Goal: Transaction & Acquisition: Purchase product/service

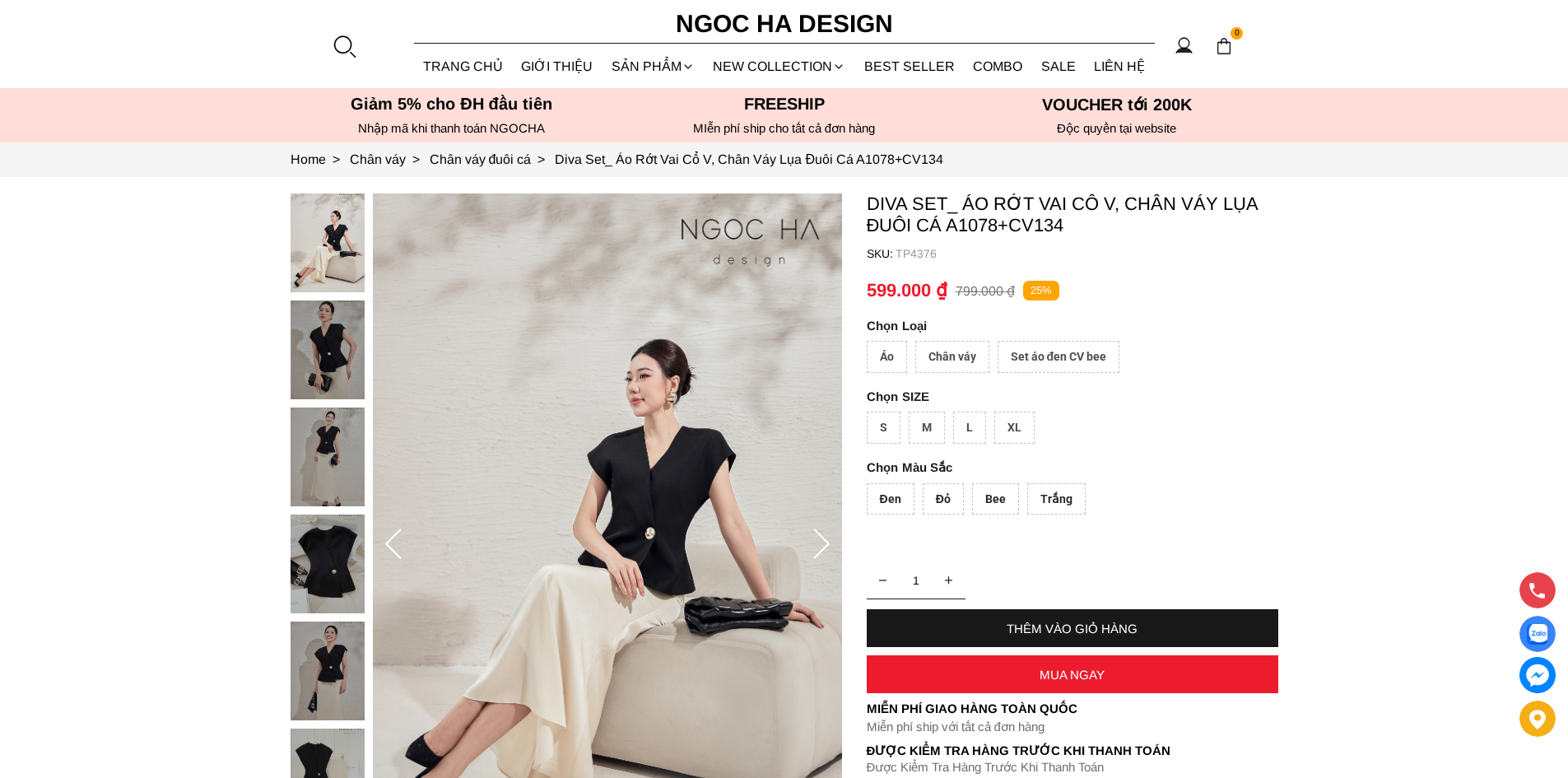
click at [336, 43] on div at bounding box center [344, 46] width 25 height 25
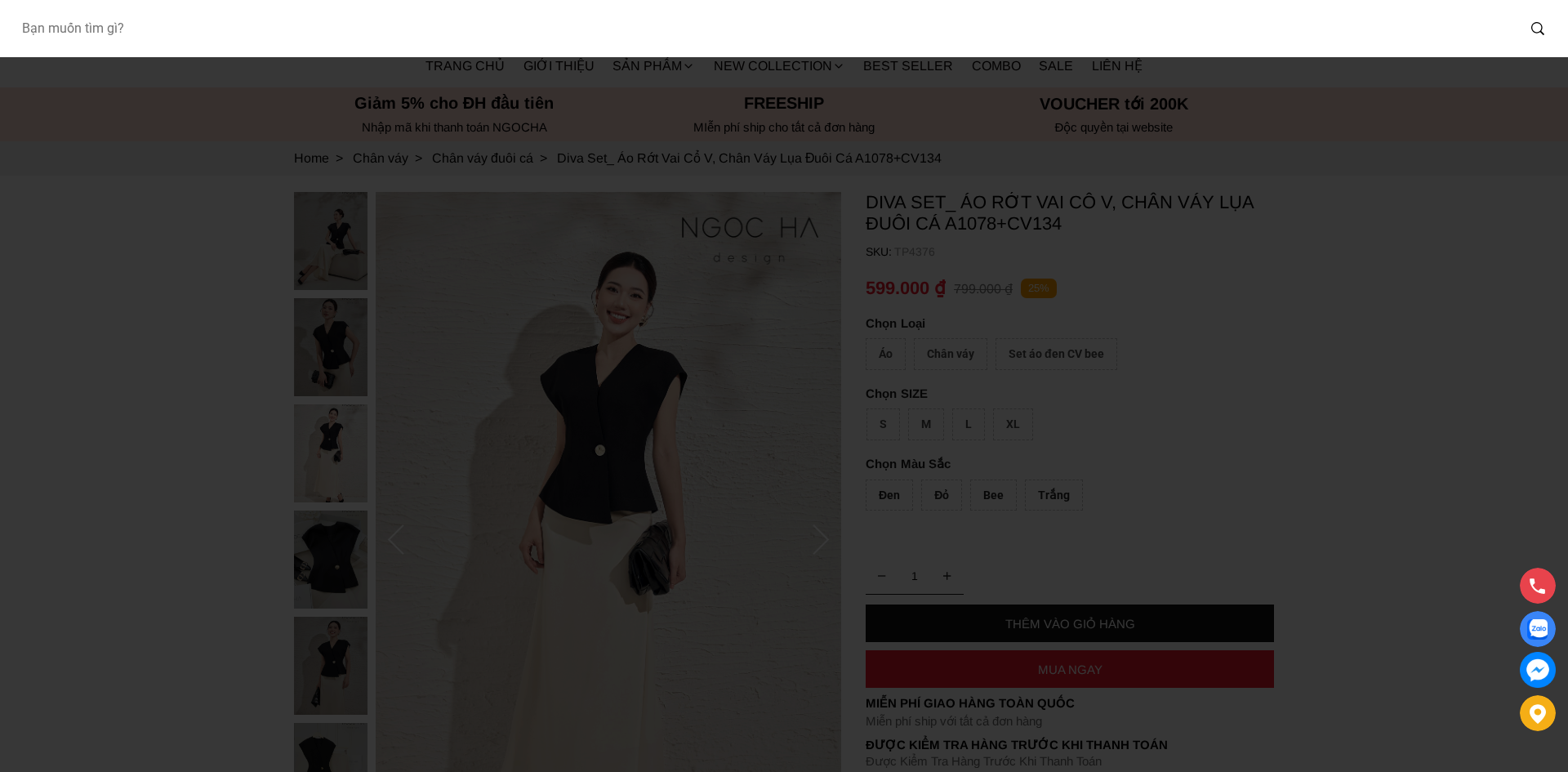
click at [178, 23] on input "Input search Bạn muốn tìm gì?" at bounding box center [762, 29] width 1508 height 37
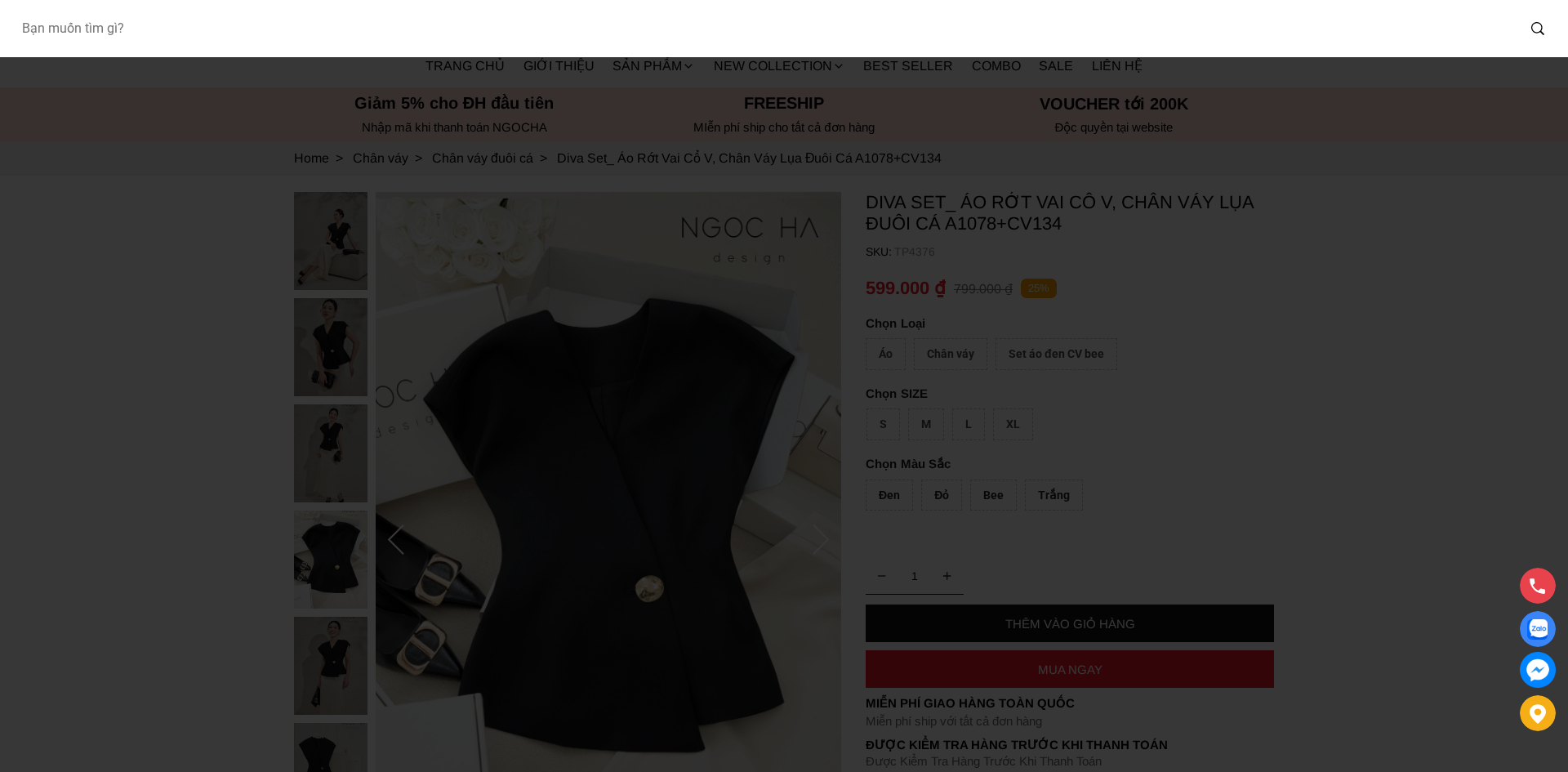
click at [155, 31] on input "Input search Bạn muốn tìm gì?" at bounding box center [762, 29] width 1508 height 37
type input "fanny top"
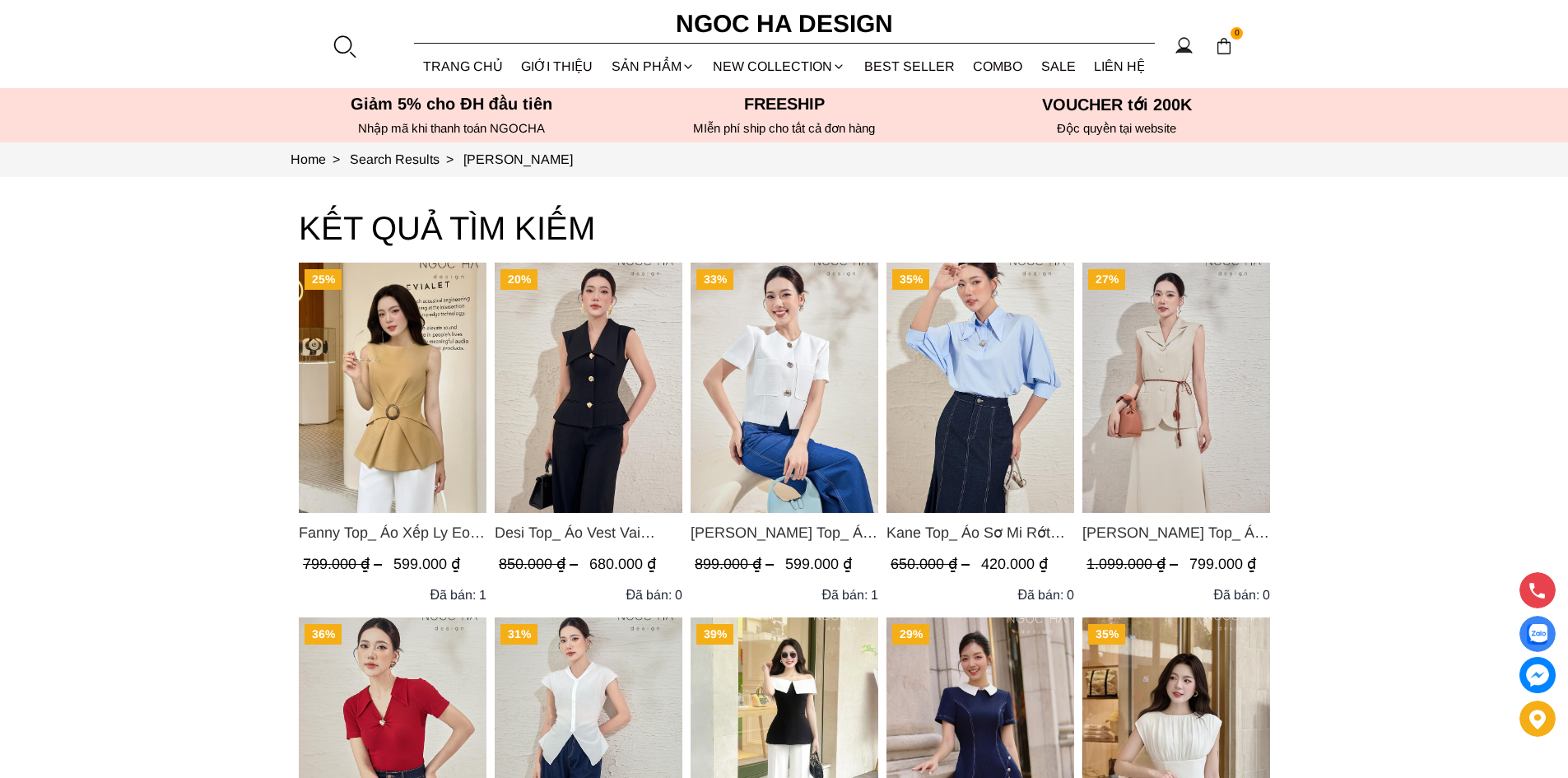
click at [404, 396] on img "Product image - Fanny Top_ Áo Xếp Ly Eo Sát Nách Màu Bee A1068" at bounding box center [392, 387] width 187 height 250
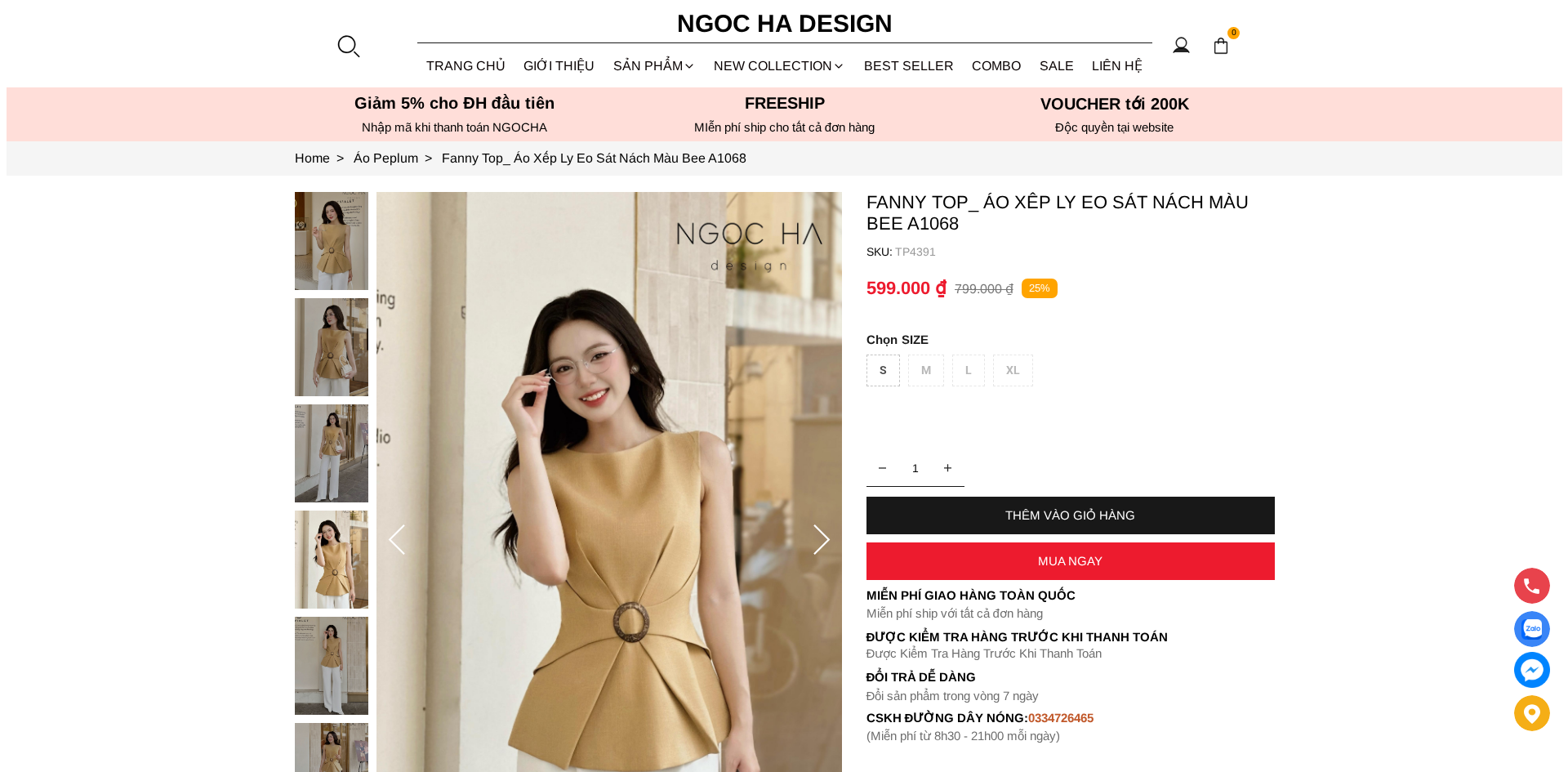
scroll to position [136, 0]
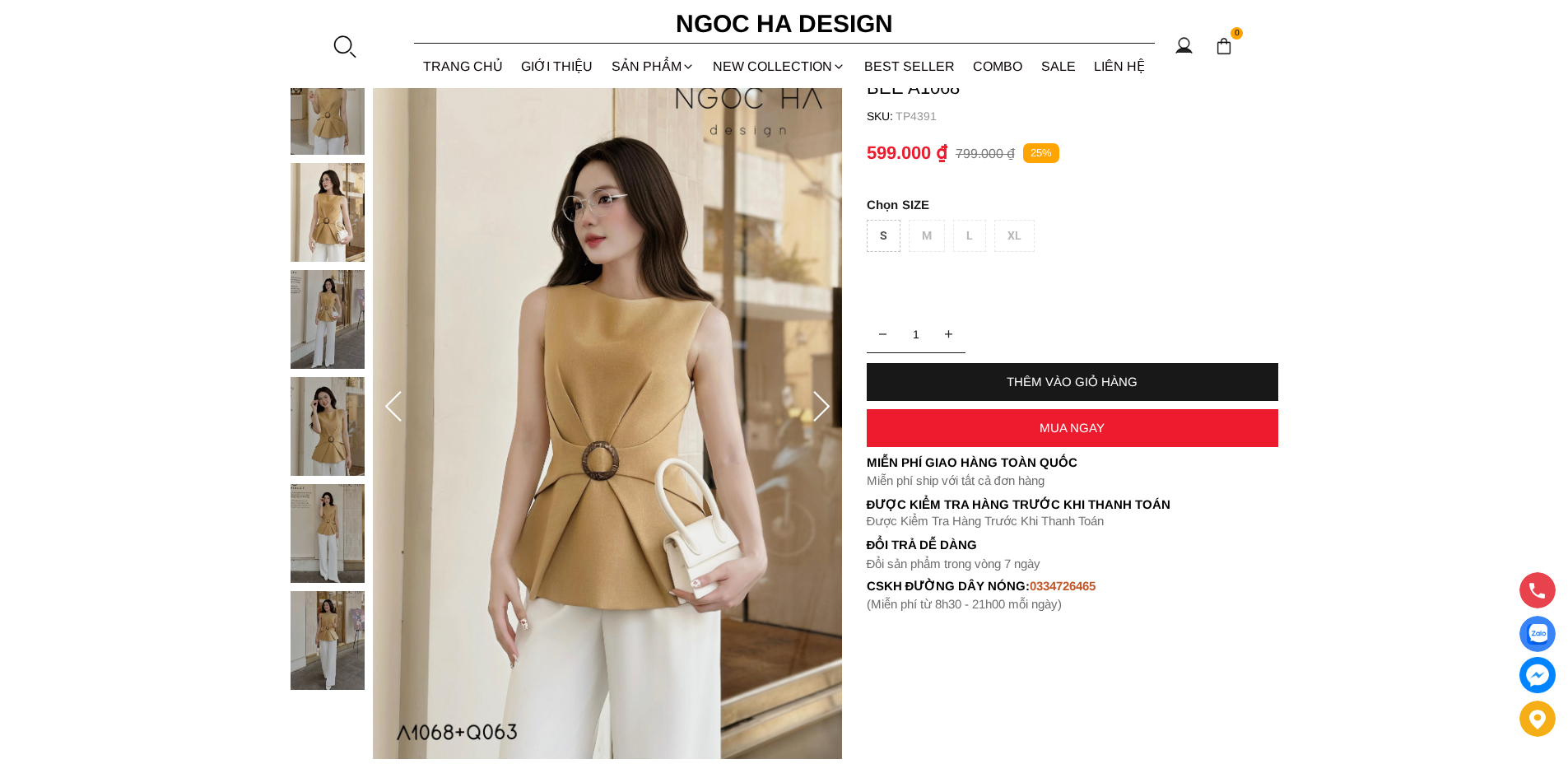
click at [347, 44] on div at bounding box center [344, 46] width 25 height 25
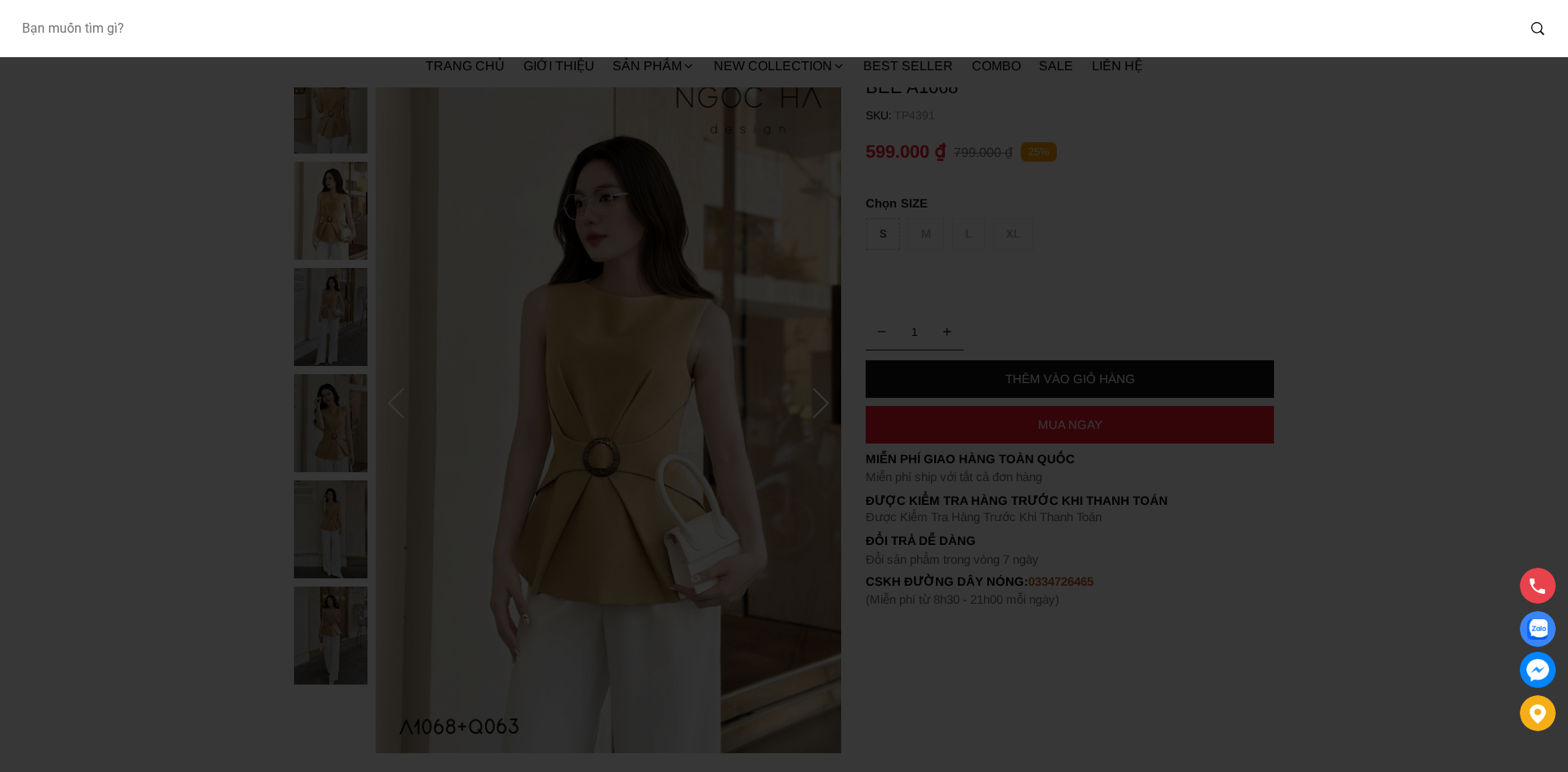
click at [404, 46] on input "Input search Bạn muốn tìm gì?" at bounding box center [762, 29] width 1508 height 37
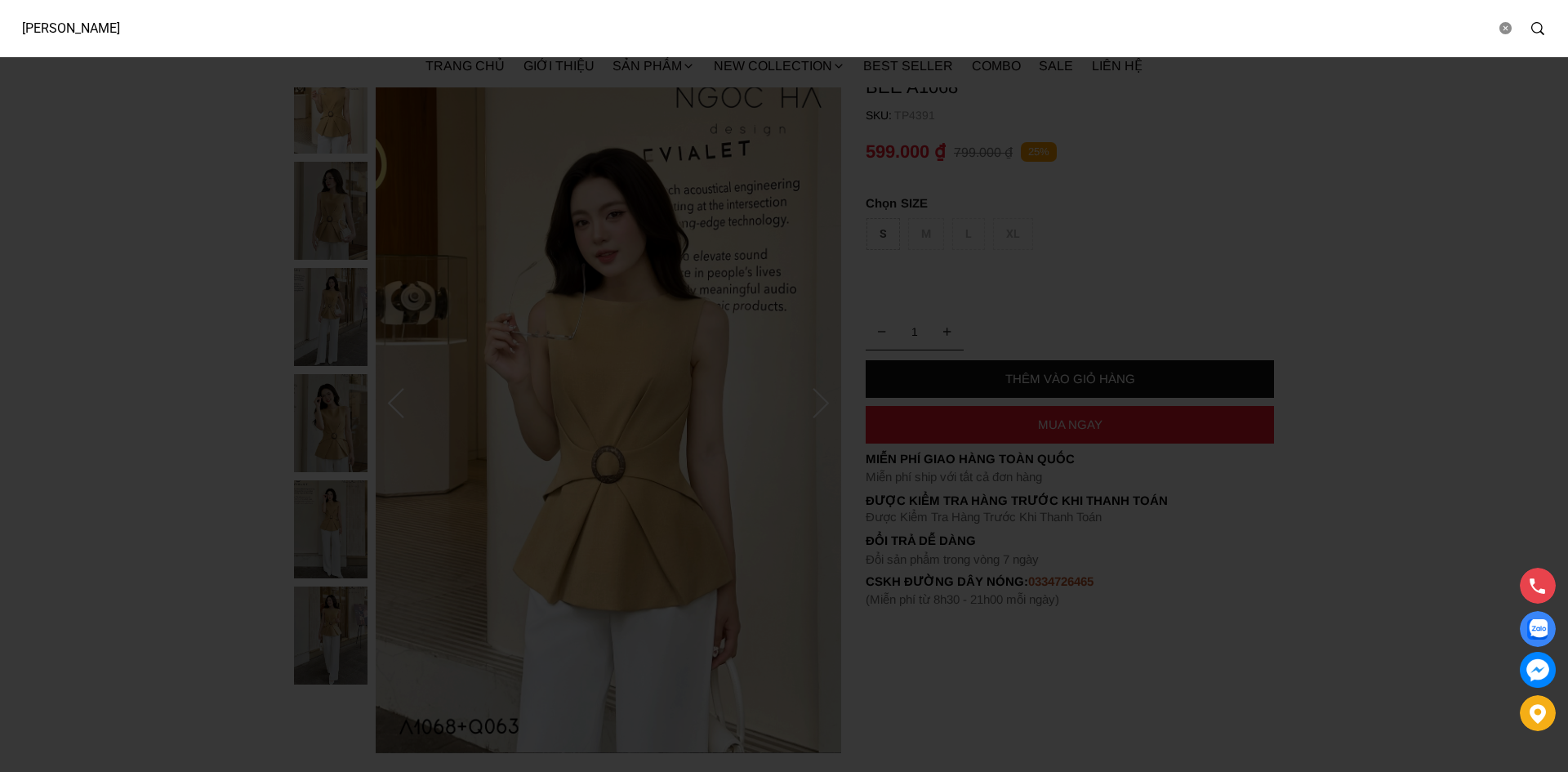
type input "cecilia"
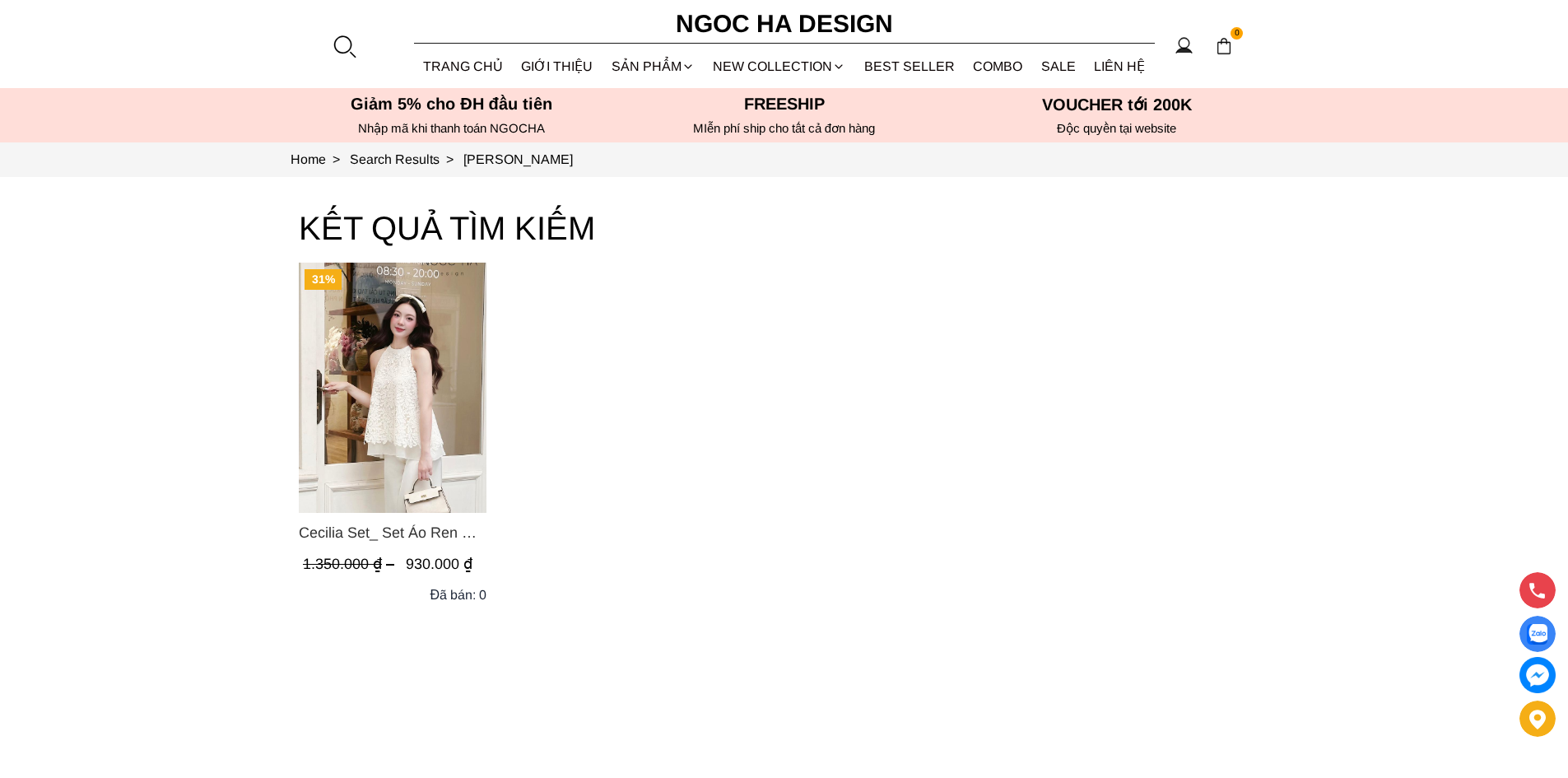
click at [386, 527] on span "Cecilia Set_ Set Áo Ren Cổ Yếm Quần Suông Màu Kem BQ015" at bounding box center [392, 532] width 187 height 23
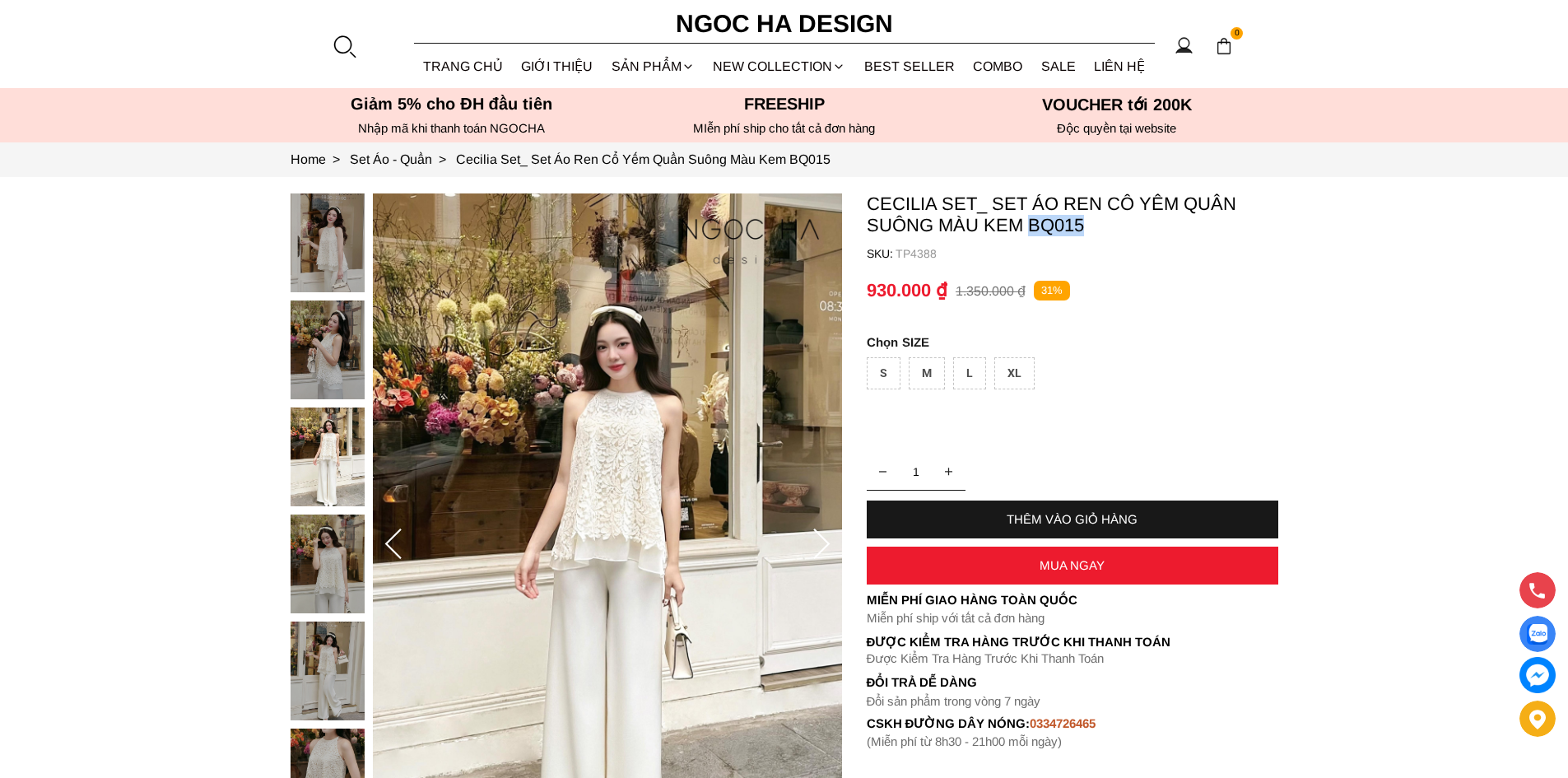
drag, startPoint x: 1084, startPoint y: 227, endPoint x: 1031, endPoint y: 235, distance: 53.6
click at [1031, 235] on p "Cecilia Set_ Set Áo Ren Cổ Yếm Quần Suông Màu Kem BQ015" at bounding box center [1072, 215] width 411 height 43
copy p "BQ015"
